Goal: Task Accomplishment & Management: Manage account settings

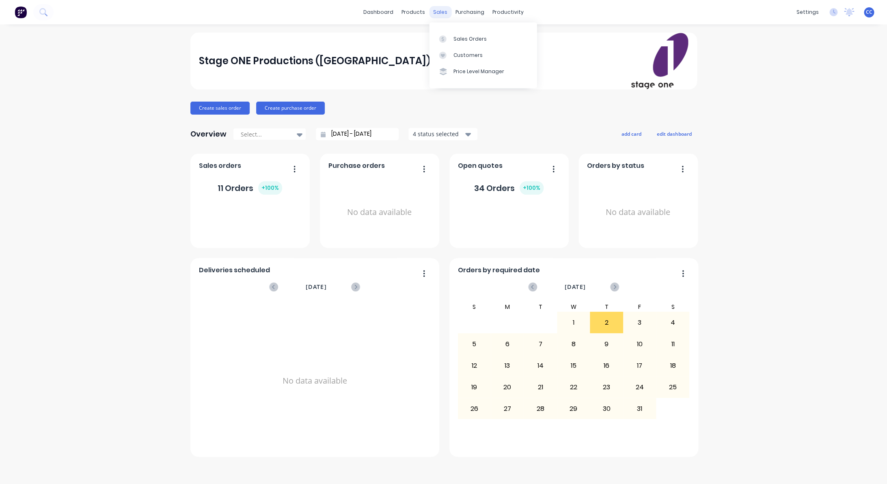
click at [438, 12] on div "sales" at bounding box center [440, 12] width 22 height 12
click at [475, 38] on div "Sales Orders" at bounding box center [469, 38] width 33 height 7
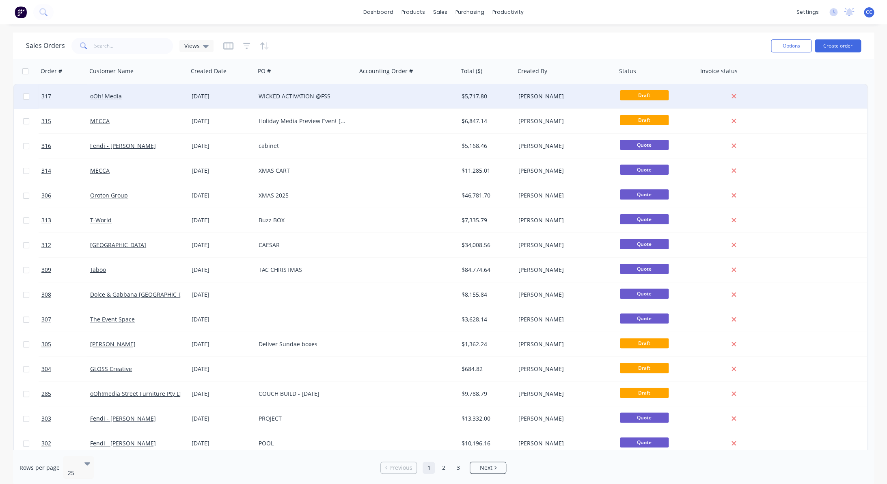
click at [301, 95] on div "WICKED ACTIVATION @FSS" at bounding box center [304, 96] width 90 height 8
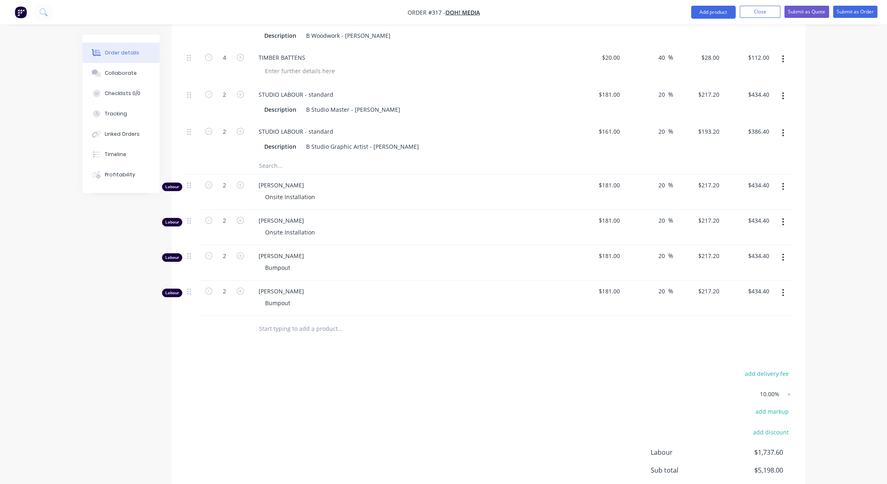
scroll to position [363, 0]
click at [280, 330] on input "text" at bounding box center [340, 329] width 162 height 16
click at [279, 330] on input "text" at bounding box center [340, 329] width 162 height 16
type input "labour"
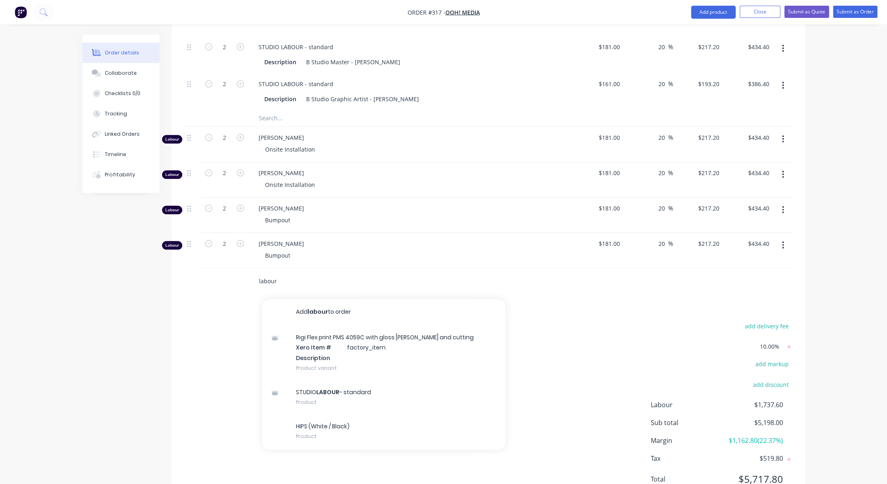
scroll to position [446, 0]
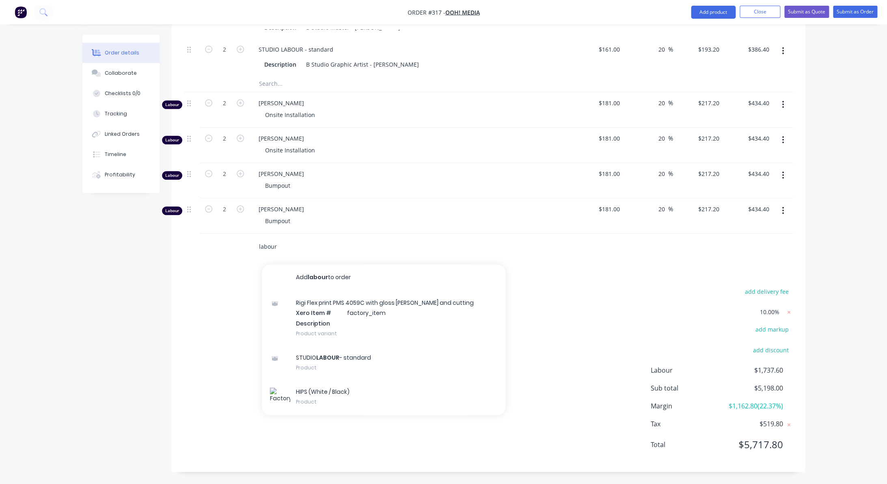
drag, startPoint x: 285, startPoint y: 246, endPoint x: 222, endPoint y: 247, distance: 62.5
click at [259, 247] on input "labour" at bounding box center [340, 246] width 162 height 16
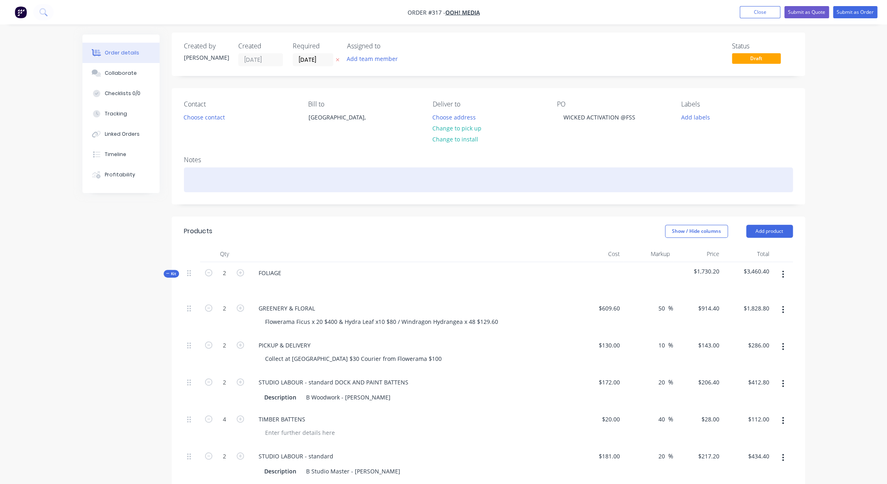
scroll to position [0, 0]
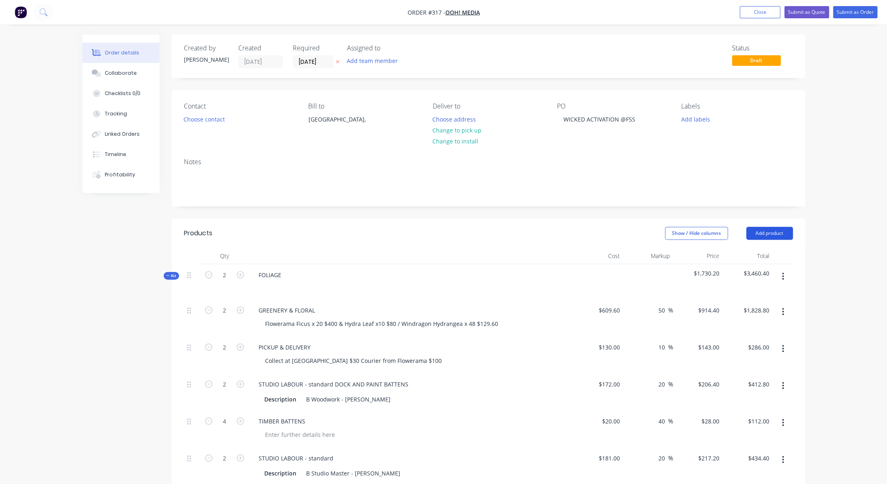
click at [772, 234] on button "Add product" at bounding box center [769, 233] width 47 height 13
click at [737, 334] on div "Labour" at bounding box center [754, 335] width 63 height 12
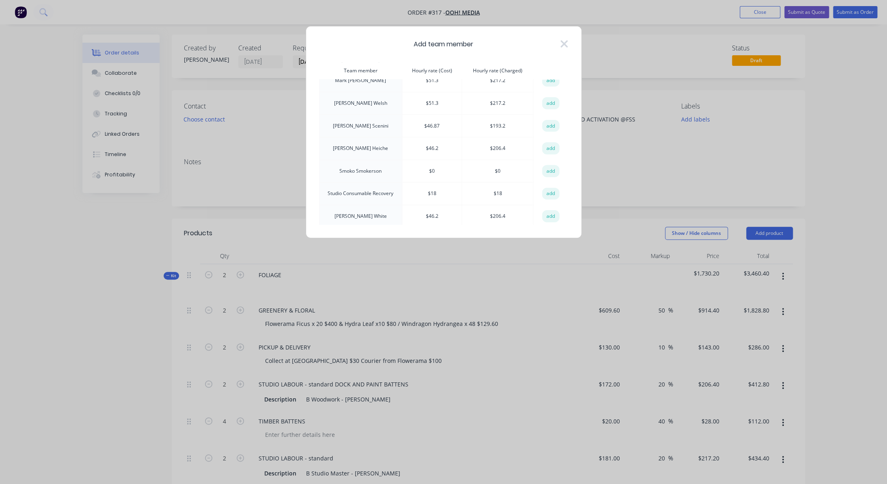
scroll to position [200, 0]
click at [371, 118] on td "[PERSON_NAME]" at bounding box center [360, 129] width 83 height 23
click at [551, 123] on button "add" at bounding box center [551, 129] width 18 height 12
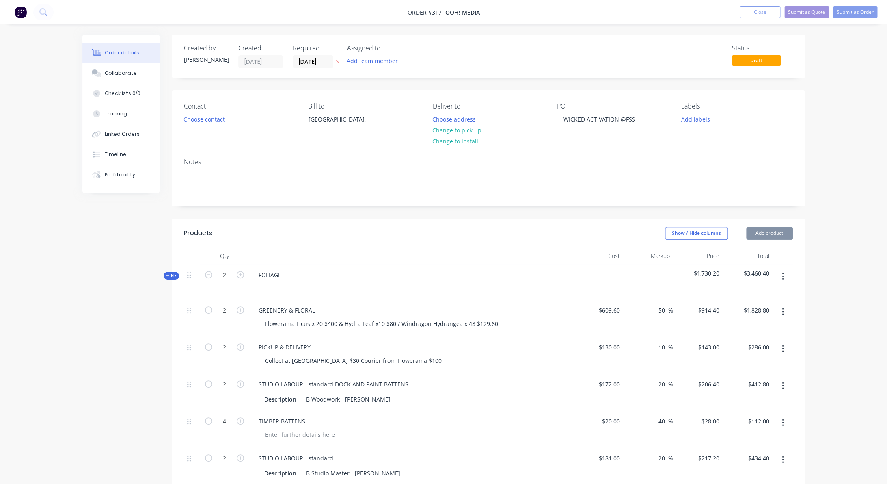
type input "$46.87"
type input "312.2"
type input "$193.20"
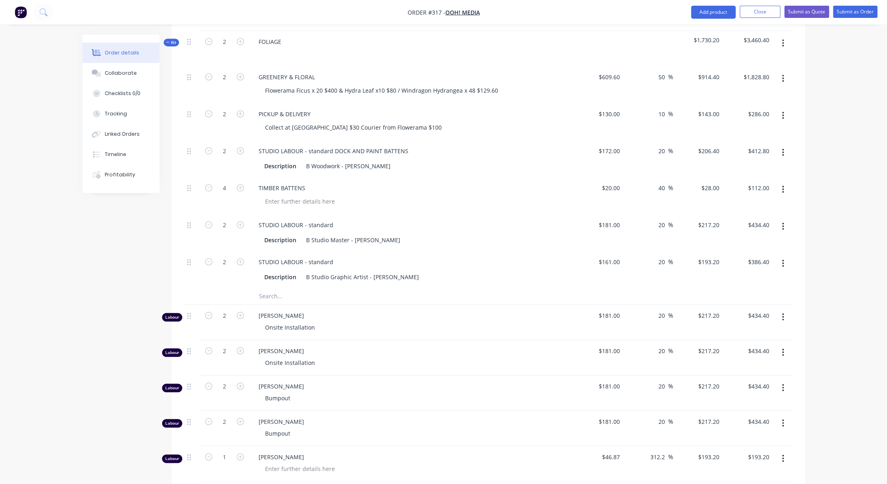
scroll to position [481, 0]
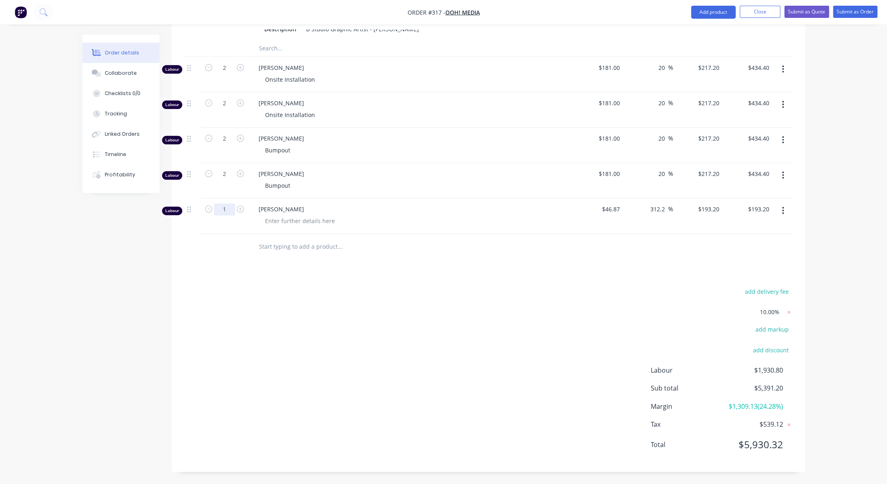
click at [226, 209] on input "1" at bounding box center [224, 209] width 21 height 12
type input "1.5"
type input "$289.80"
click at [300, 220] on div at bounding box center [300, 221] width 83 height 12
click at [227, 242] on div at bounding box center [224, 247] width 49 height 26
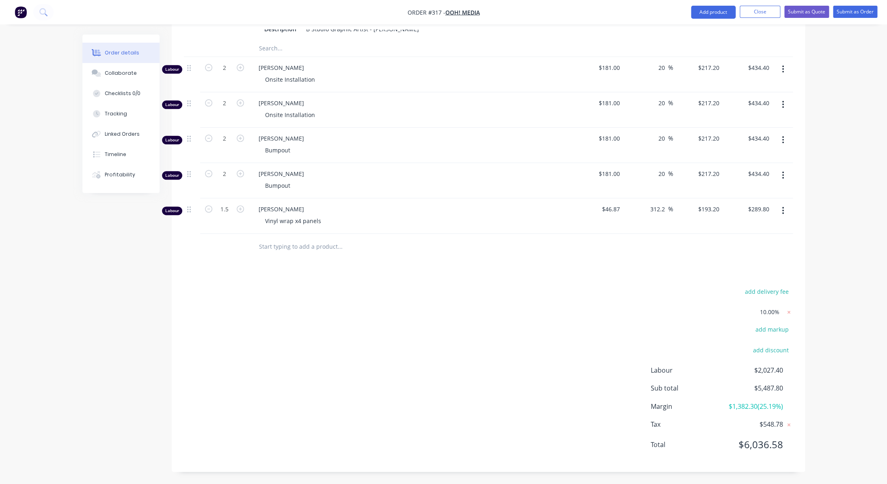
click at [263, 247] on input "text" at bounding box center [340, 246] width 162 height 16
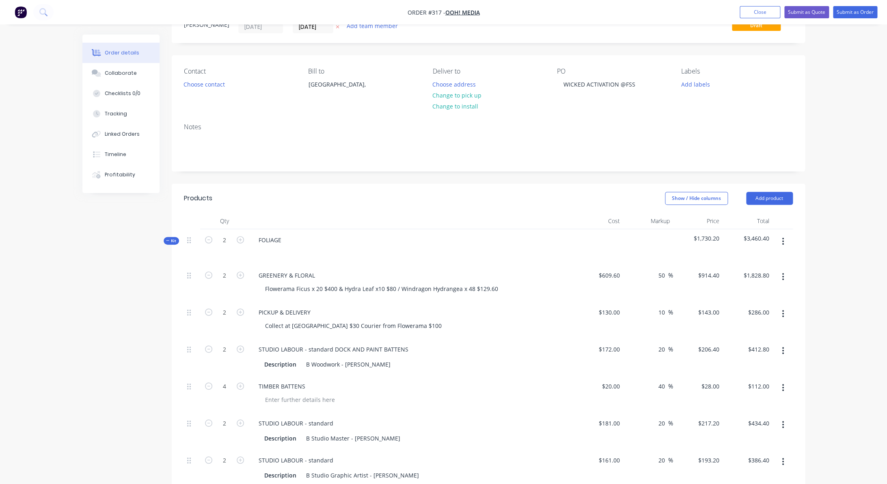
scroll to position [28, 0]
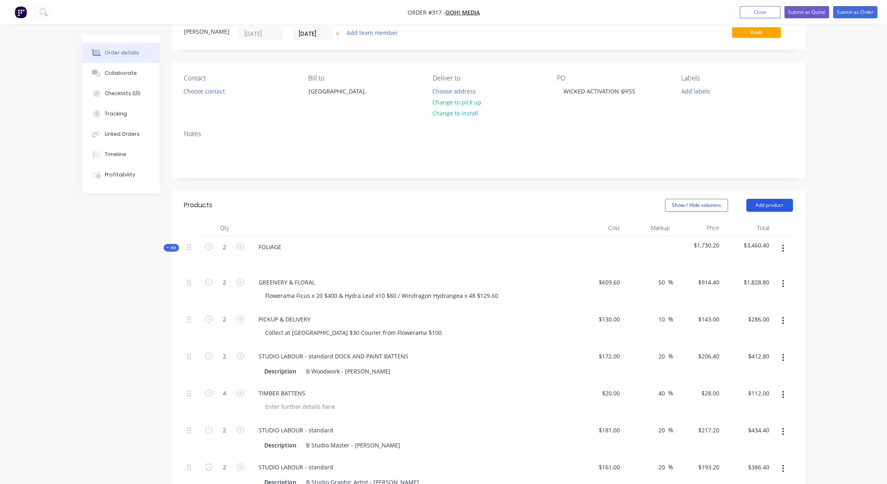
click at [763, 203] on button "Add product" at bounding box center [769, 205] width 47 height 13
click at [739, 308] on div "Labour" at bounding box center [754, 307] width 63 height 12
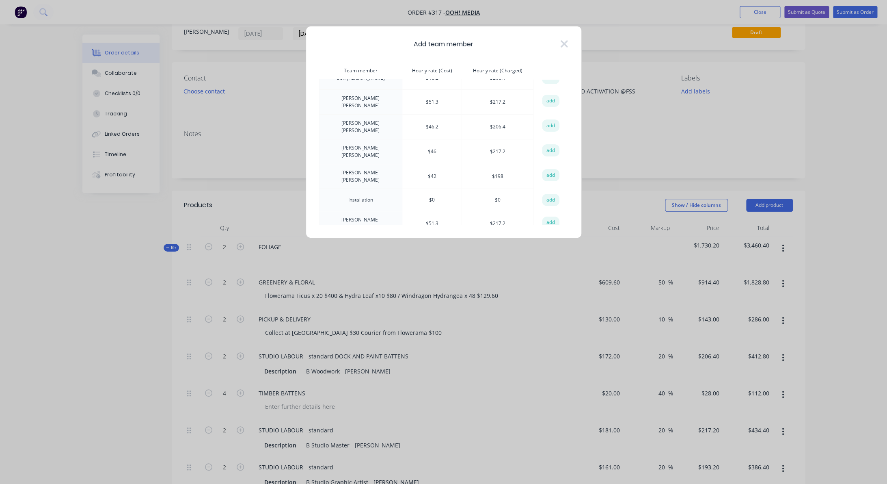
scroll to position [20, 0]
click at [368, 159] on td "[PERSON_NAME]" at bounding box center [360, 168] width 83 height 25
click at [551, 162] on button "add" at bounding box center [551, 168] width 18 height 12
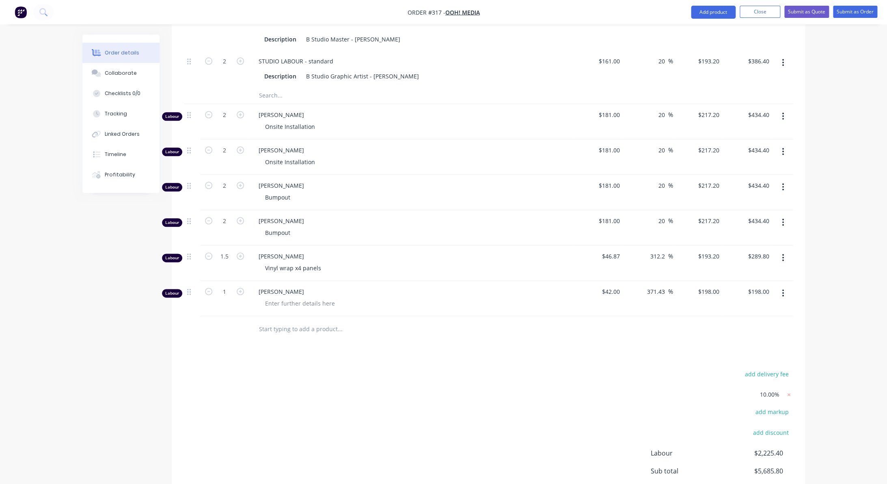
scroll to position [516, 0]
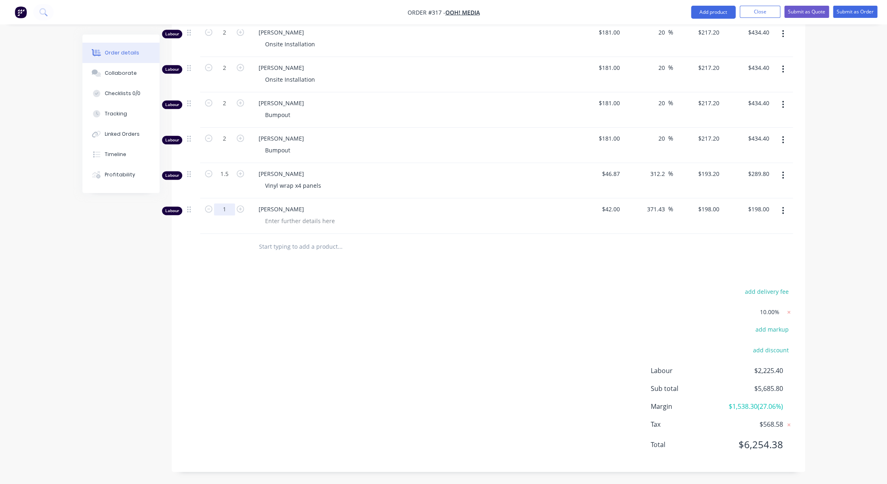
click at [225, 209] on input "1" at bounding box center [224, 209] width 21 height 12
type input "1.5"
type input "$297.00"
drag, startPoint x: 267, startPoint y: 184, endPoint x: 327, endPoint y: 185, distance: 60.5
click at [327, 185] on div "Vinyl wrap x4 panels" at bounding box center [293, 185] width 69 height 12
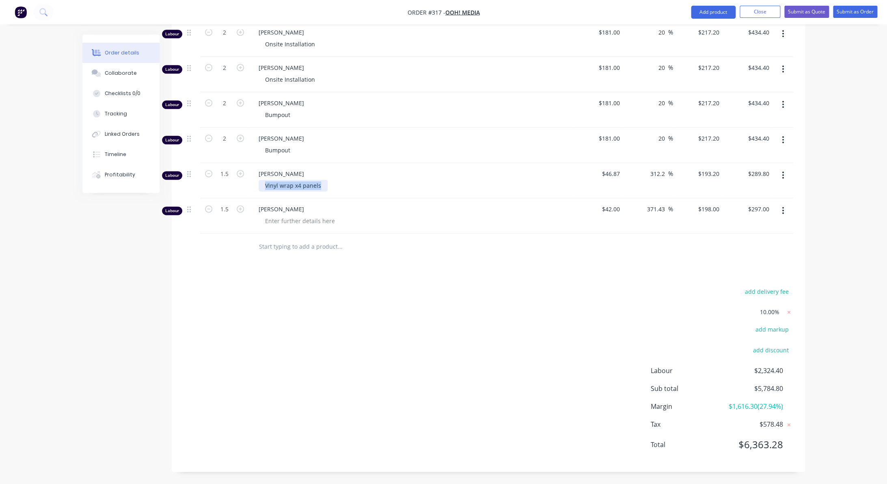
copy div "Vinyl wrap x4 panels"
click at [309, 220] on div at bounding box center [300, 221] width 83 height 12
paste div
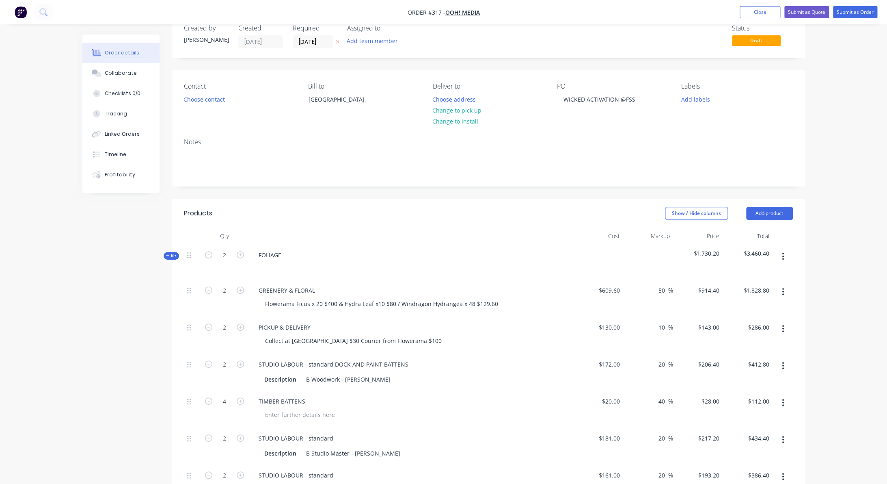
scroll to position [0, 0]
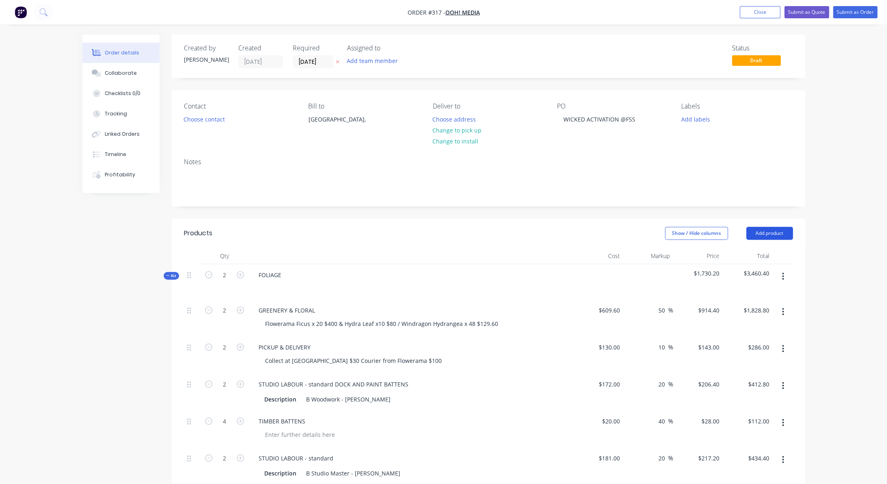
click at [769, 236] on button "Add product" at bounding box center [769, 233] width 47 height 13
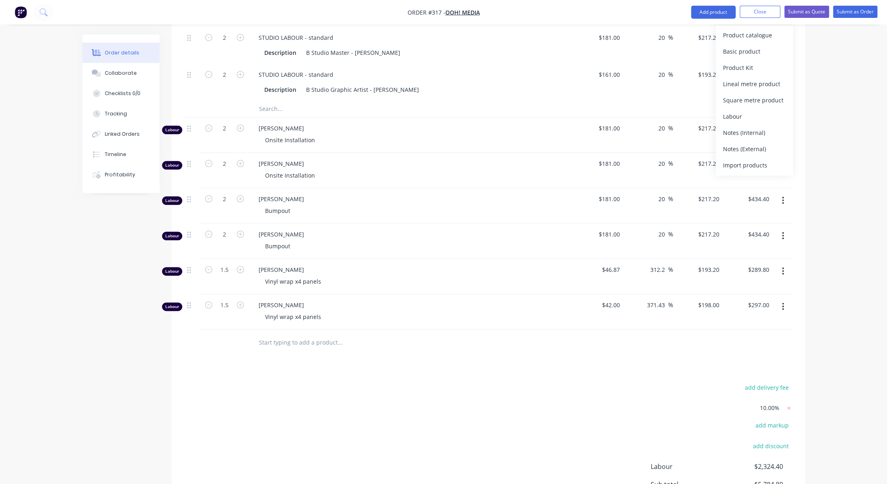
scroll to position [516, 0]
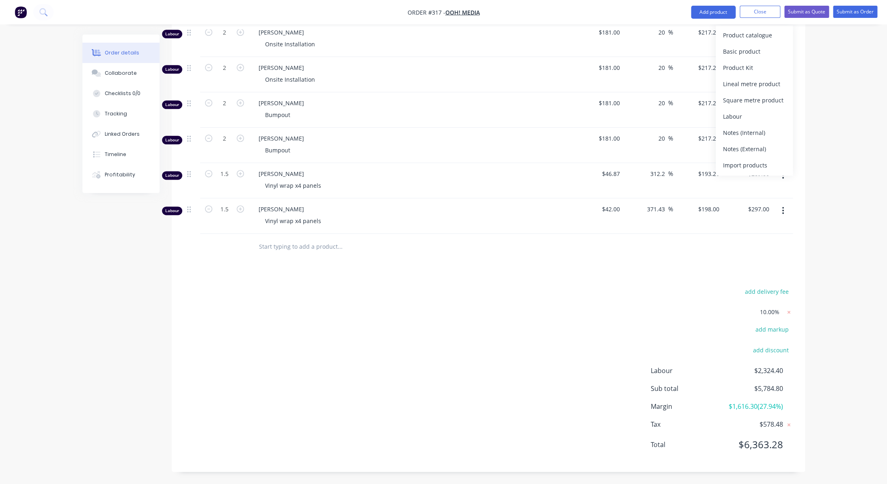
click at [404, 323] on div "add delivery fee 10.00% add markup add discount Labour $2,324.40 Sub total $5,7…" at bounding box center [488, 373] width 609 height 174
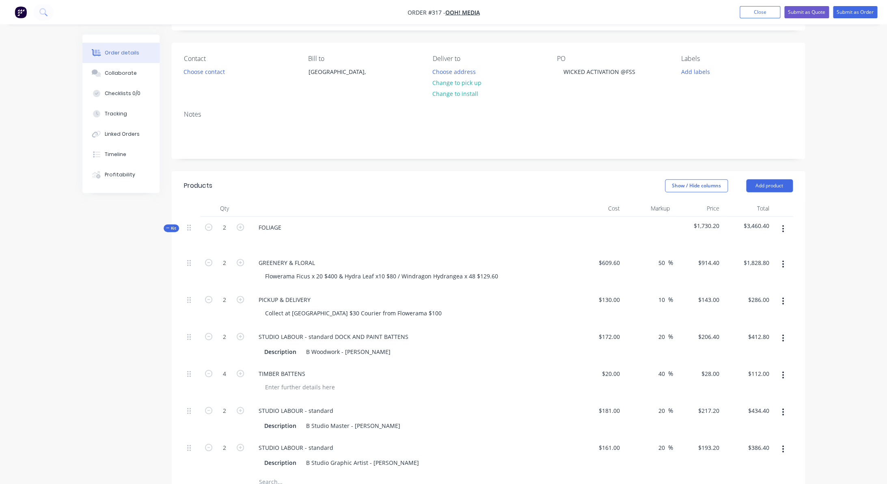
scroll to position [0, 0]
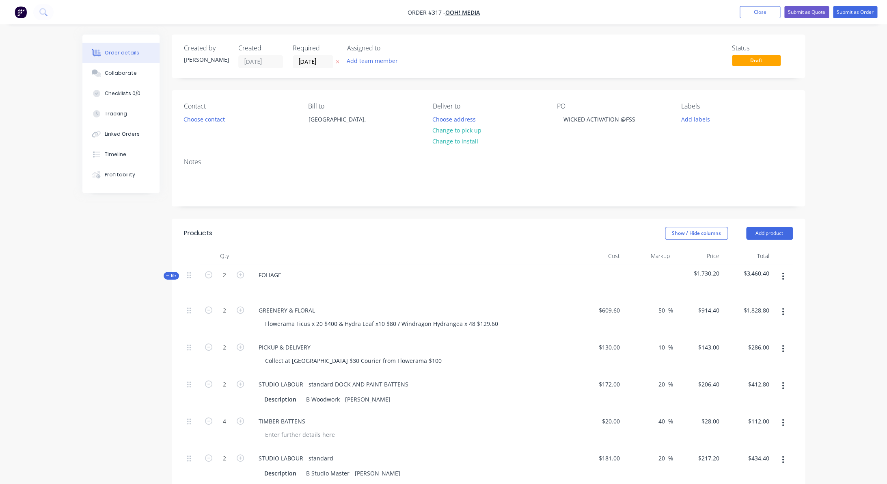
click at [19, 11] on img "button" at bounding box center [21, 12] width 12 height 12
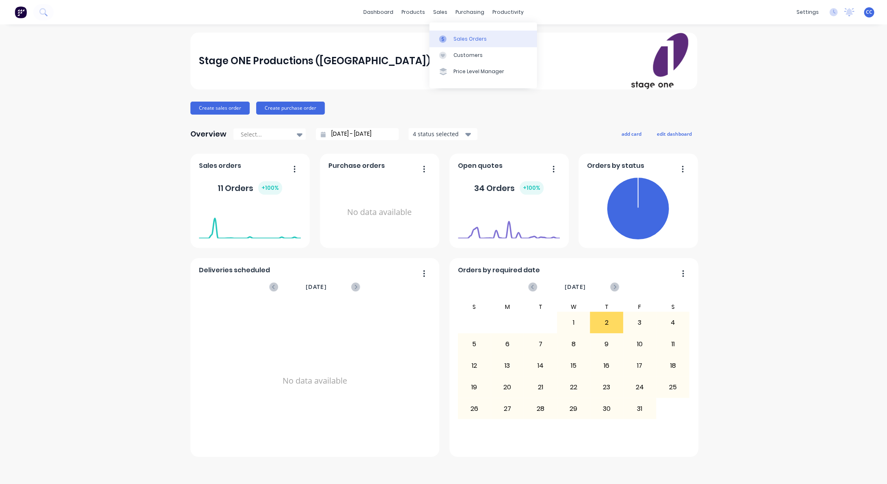
click at [463, 39] on div "Sales Orders" at bounding box center [469, 38] width 33 height 7
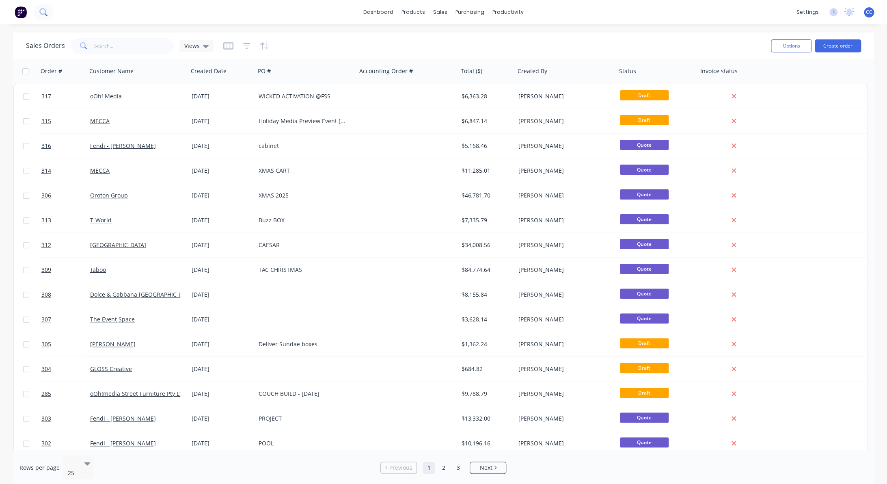
click at [40, 13] on icon at bounding box center [42, 11] width 6 height 6
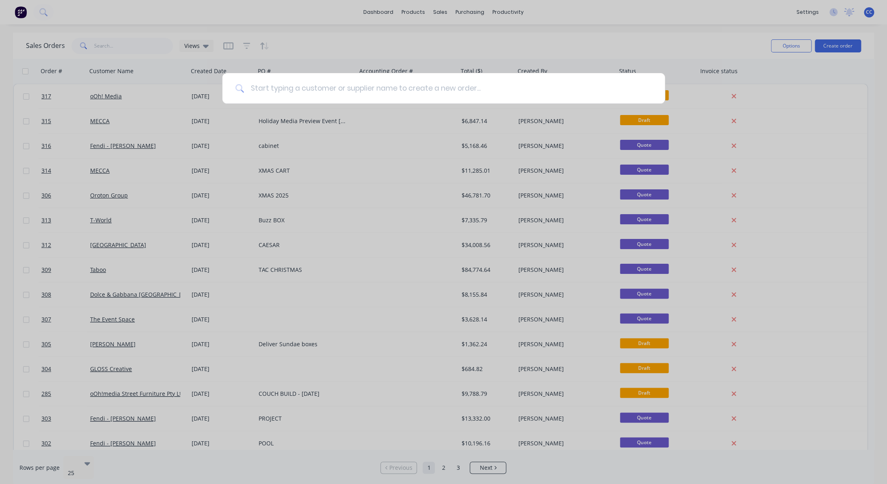
click at [258, 91] on input at bounding box center [448, 88] width 408 height 30
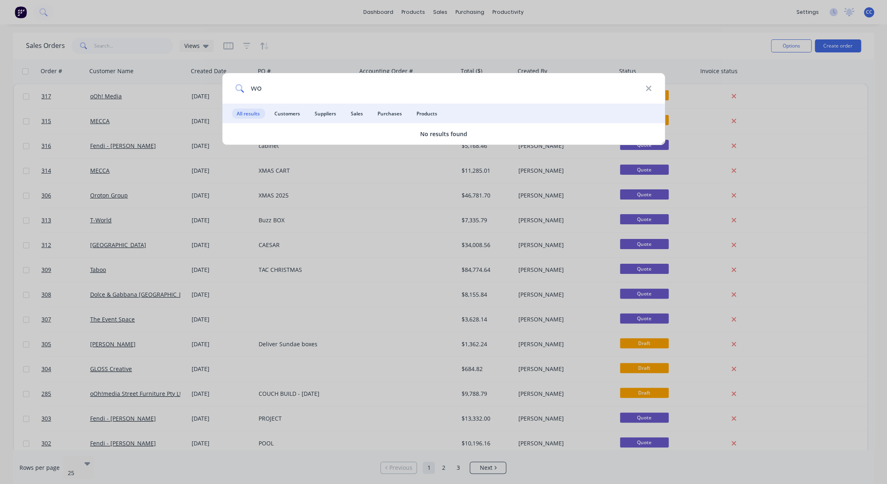
type input "w"
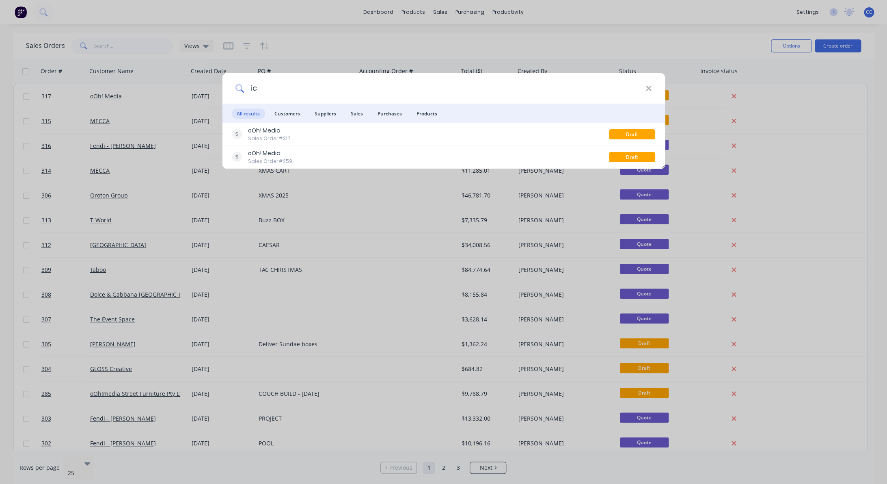
type input "i"
type input "wicked"
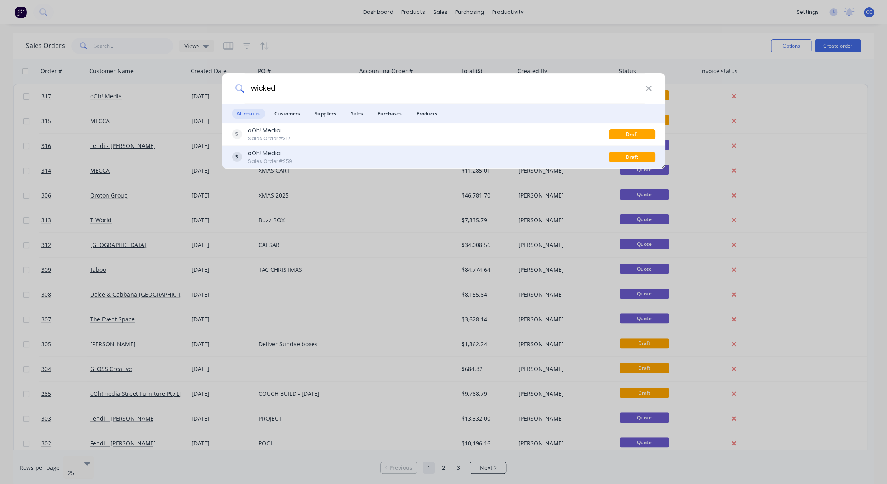
click at [267, 154] on div "oOh! Media" at bounding box center [270, 153] width 44 height 9
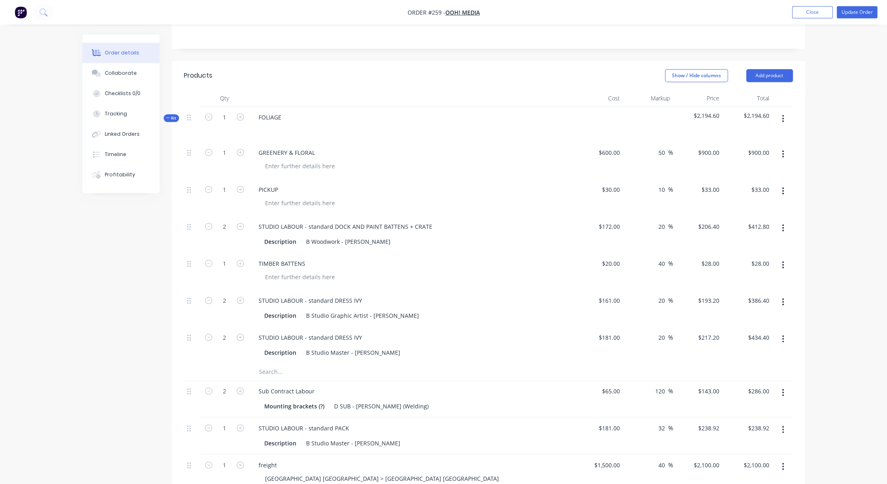
scroll to position [190, 0]
click at [298, 159] on div at bounding box center [300, 165] width 83 height 12
click at [283, 159] on div at bounding box center [300, 165] width 83 height 12
click at [415, 159] on div "Greenery ficus & Hydra leaf Flowerama $892 / Windragoin Hydra" at bounding box center [353, 165] width 188 height 12
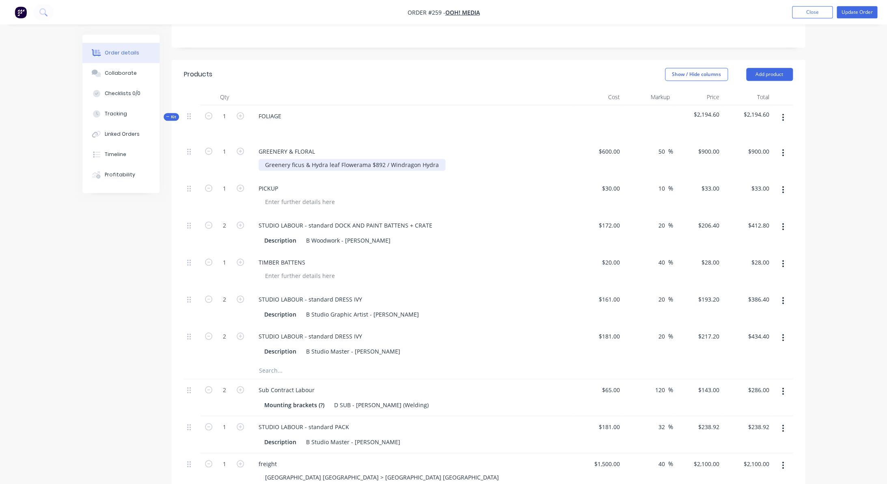
click at [437, 159] on div "Greenery ficus & Hydra leaf Flowerama $892 / Windragon Hydra" at bounding box center [352, 165] width 187 height 12
drag, startPoint x: 617, startPoint y: 118, endPoint x: 626, endPoint y: 117, distance: 9.4
click at [623, 145] on input "600" at bounding box center [616, 151] width 14 height 12
type input "$1,452.00"
type input "$2,178.00"
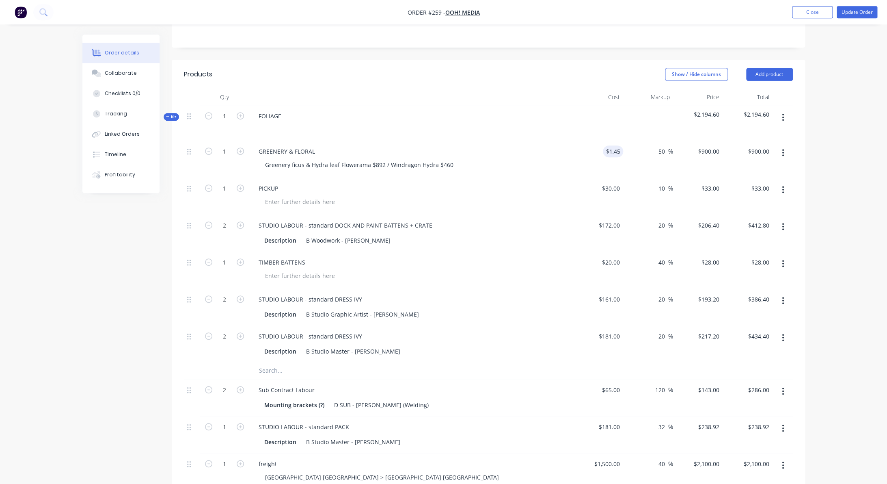
type input "$2,178.00"
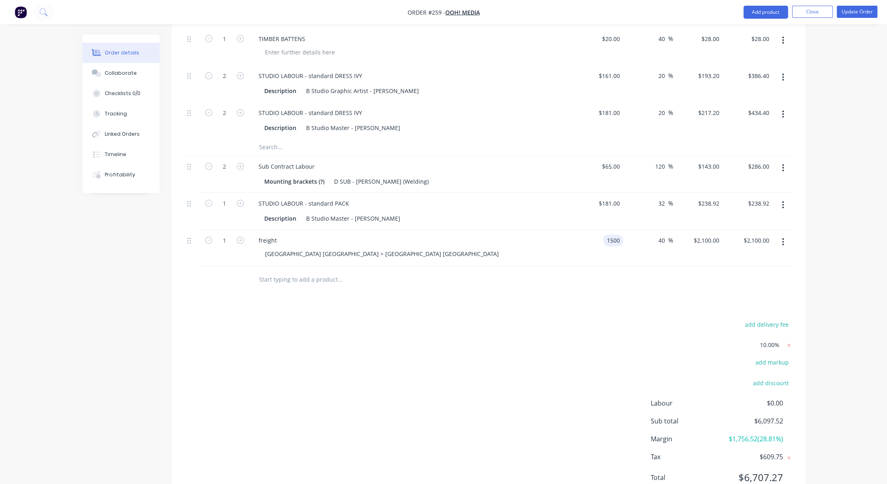
scroll to position [411, 0]
drag, startPoint x: 673, startPoint y: 211, endPoint x: 679, endPoint y: 211, distance: 6.1
click at [623, 236] on input "1500" at bounding box center [614, 242] width 17 height 12
type input "$0.00"
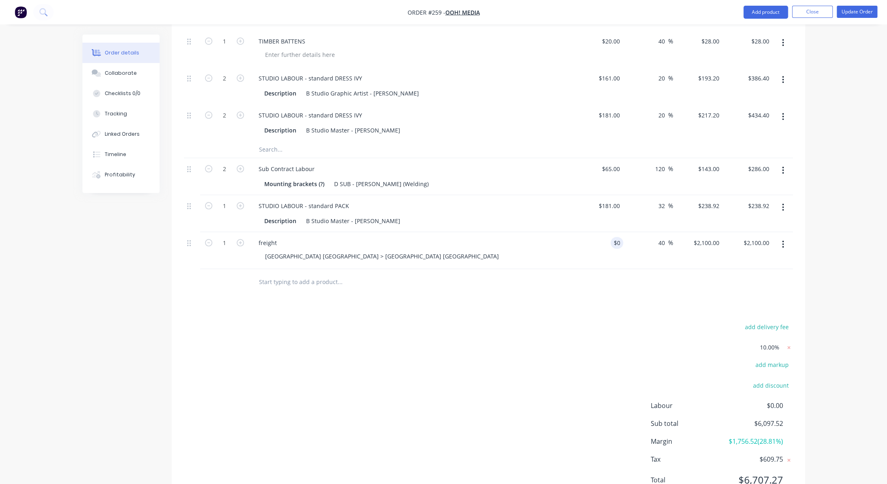
type input "$0.00"
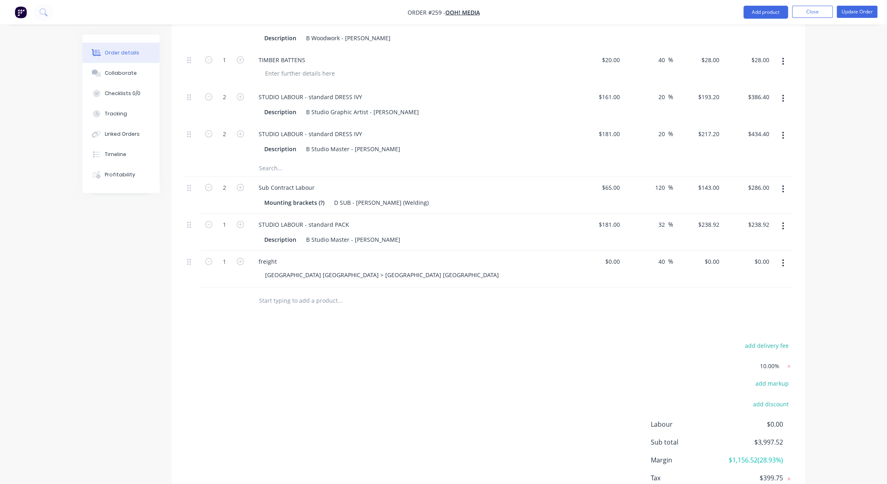
scroll to position [415, 0]
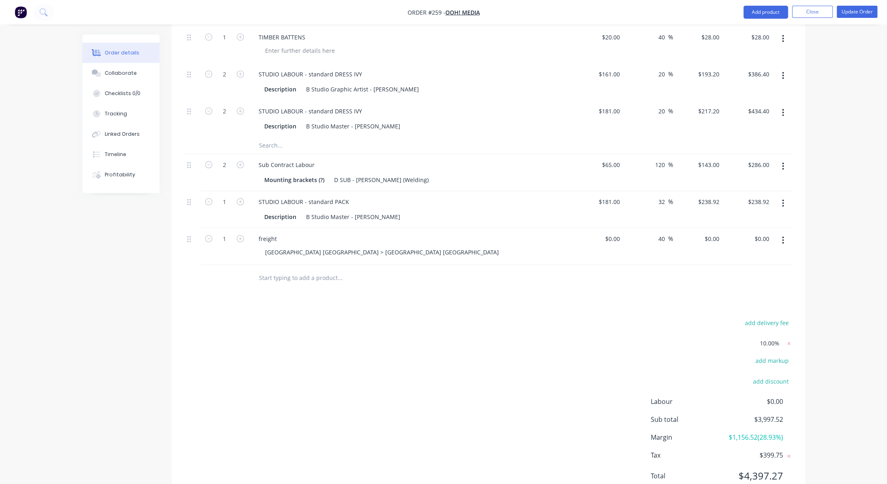
click at [784, 235] on icon "button" at bounding box center [783, 239] width 2 height 9
click at [728, 304] on div "Delete" at bounding box center [754, 310] width 63 height 12
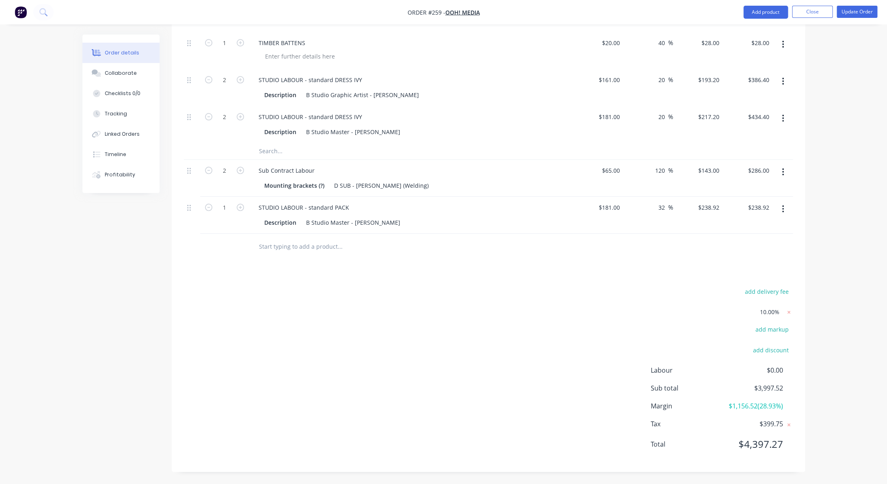
scroll to position [378, 0]
